Goal: Task Accomplishment & Management: Manage account settings

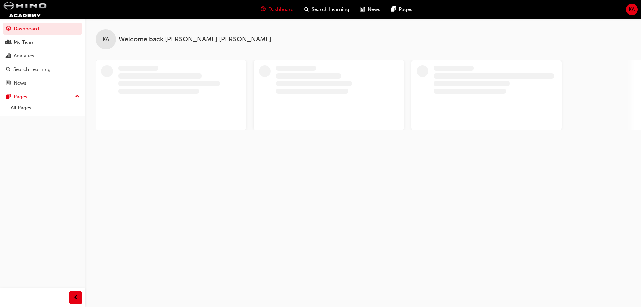
click at [635, 8] on div "KA" at bounding box center [632, 10] width 12 height 12
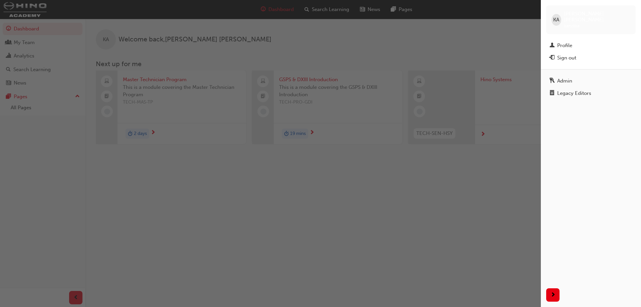
click at [463, 88] on div "button" at bounding box center [270, 153] width 541 height 307
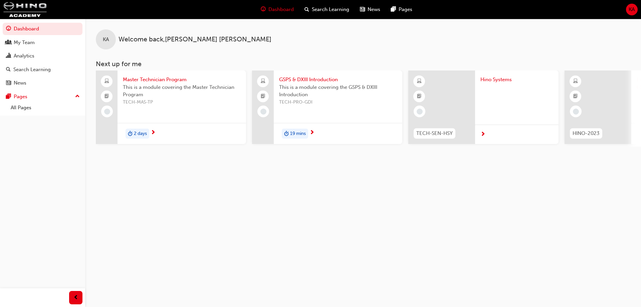
click at [629, 8] on span "KA" at bounding box center [631, 10] width 6 height 8
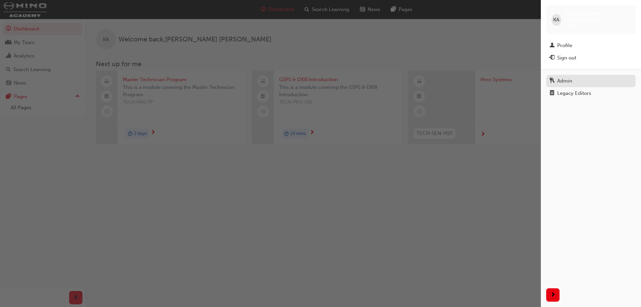
click at [574, 77] on div "Admin" at bounding box center [590, 81] width 83 height 8
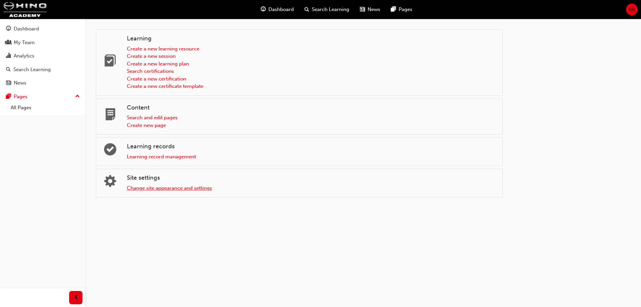
click at [202, 189] on link "Change site appearance and settings" at bounding box center [169, 188] width 85 height 6
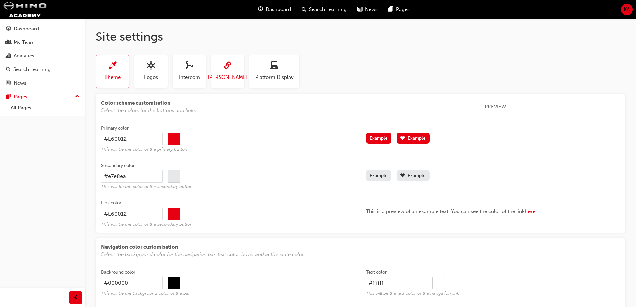
click at [229, 76] on span "[PERSON_NAME]" at bounding box center [228, 77] width 40 height 8
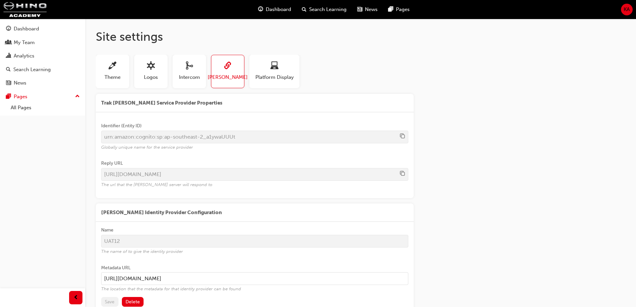
scroll to position [141, 0]
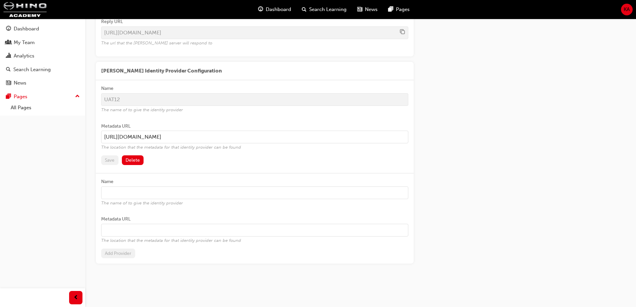
drag, startPoint x: 266, startPoint y: 280, endPoint x: 80, endPoint y: 210, distance: 199.2
click at [82, 210] on div "Dashboard My Team Analytics Search Learning News Pages Pages All Pages Site set…" at bounding box center [318, 83] width 636 height 448
click at [135, 160] on button "Delete" at bounding box center [133, 160] width 22 height 10
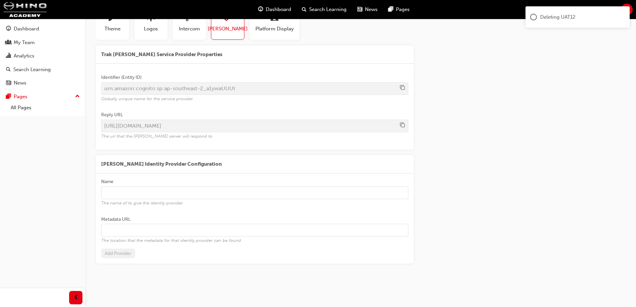
scroll to position [48, 0]
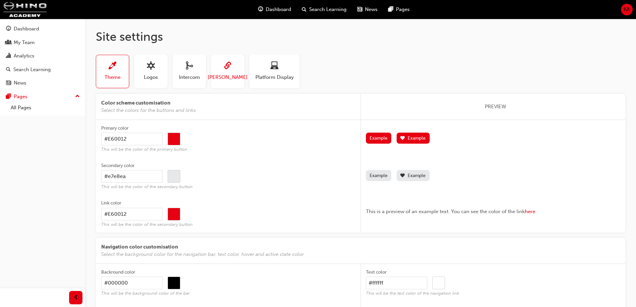
drag, startPoint x: 228, startPoint y: 76, endPoint x: 215, endPoint y: 76, distance: 12.7
click at [215, 76] on button "[PERSON_NAME]" at bounding box center [227, 71] width 33 height 33
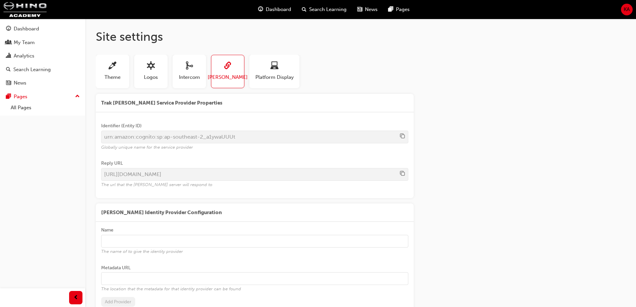
drag, startPoint x: 215, startPoint y: 76, endPoint x: 160, endPoint y: 242, distance: 174.6
click at [160, 242] on input "Name The name of to give the identity provider" at bounding box center [254, 241] width 307 height 13
type input "UAT12"
click at [147, 273] on input "Metadata URL The location that the metadata for that identity provider can be f…" at bounding box center [254, 278] width 307 height 13
paste input "https://uat12.hinocentral.com.au/metadata/idp_metadata.xml"
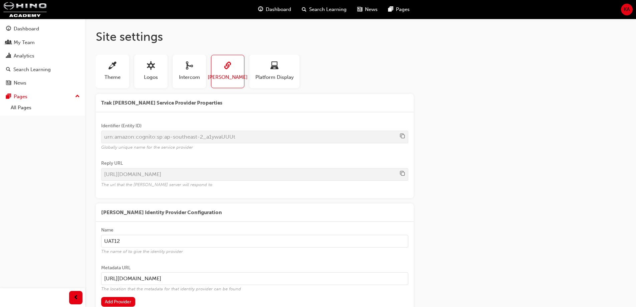
type input "https://uat12.hinocentral.com.au/metadata/idp_metadata.xml"
click at [123, 296] on label "Metadata URL https://uat12.hinocentral.com.au/metadata/idp_metadata.xml The loc…" at bounding box center [254, 277] width 307 height 37
click at [123, 285] on input "https://uat12.hinocentral.com.au/metadata/idp_metadata.xml" at bounding box center [254, 278] width 307 height 13
click at [122, 301] on button "Add Provider" at bounding box center [118, 302] width 34 height 10
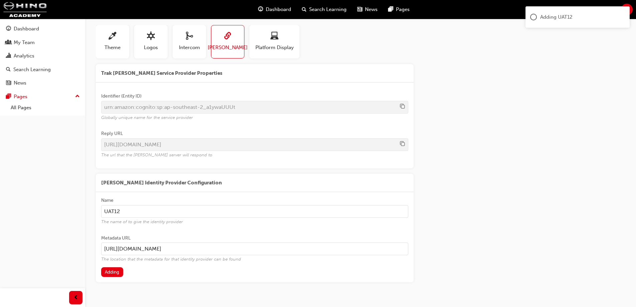
scroll to position [30, 0]
click at [135, 273] on button "Delete" at bounding box center [133, 272] width 22 height 10
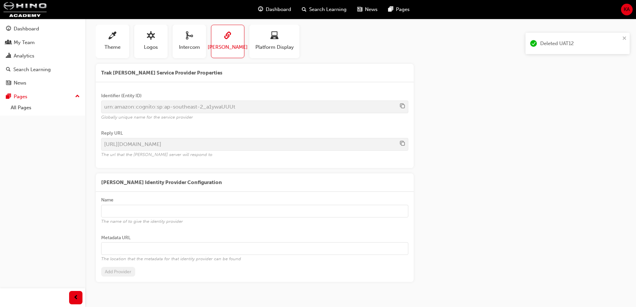
click at [165, 207] on input "Name The name of to give the identity provider" at bounding box center [254, 211] width 307 height 13
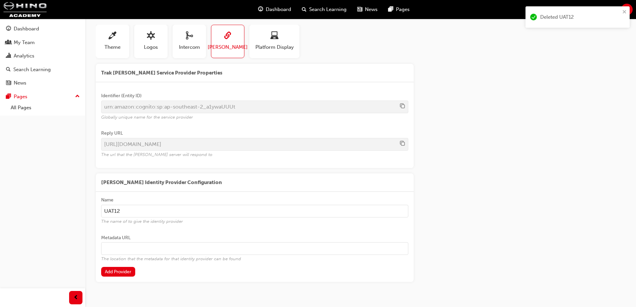
type input "UAT12"
click at [163, 254] on input "Metadata URL The location that the metadata for that identity provider can be f…" at bounding box center [254, 248] width 307 height 13
paste input "https://uat12.hinocentral.com.au:60001/metadata/idp_metadata.xml"
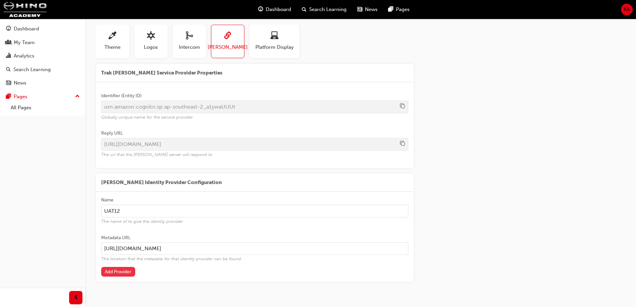
type input "https://uat12.hinocentral.com.au:60001/metadata/idp_metadata.xml"
click at [114, 268] on button "Add Provider" at bounding box center [118, 272] width 34 height 10
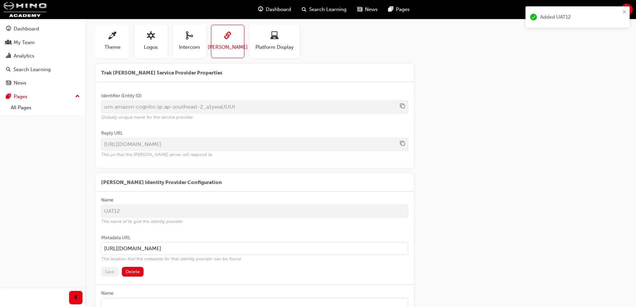
click at [441, 126] on div "Trak SAML Service Provider Properties Identifier (Entity ID) urn:amazon:cognito…" at bounding box center [360, 219] width 529 height 311
drag, startPoint x: 626, startPoint y: 1, endPoint x: 470, endPoint y: 149, distance: 216.0
drag, startPoint x: 470, startPoint y: 149, endPoint x: 628, endPoint y: 10, distance: 211.1
click at [628, 10] on div "Added UAT12" at bounding box center [577, 19] width 107 height 29
click at [628, 10] on span "KA" at bounding box center [626, 10] width 6 height 8
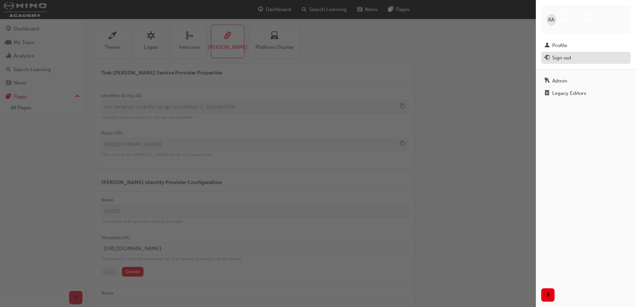
click at [557, 54] on div "Sign out" at bounding box center [561, 58] width 19 height 8
